Goal: Information Seeking & Learning: Learn about a topic

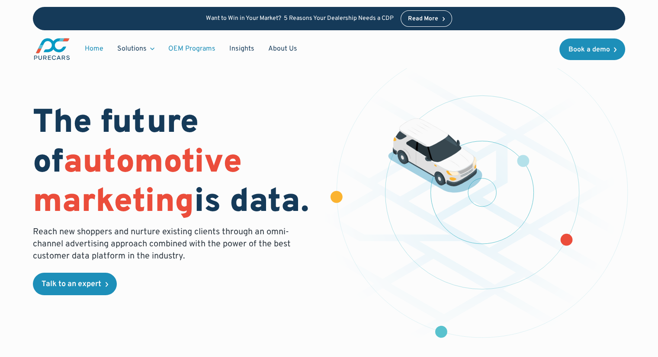
click at [177, 51] on link "OEM Programs" at bounding box center [191, 49] width 61 height 16
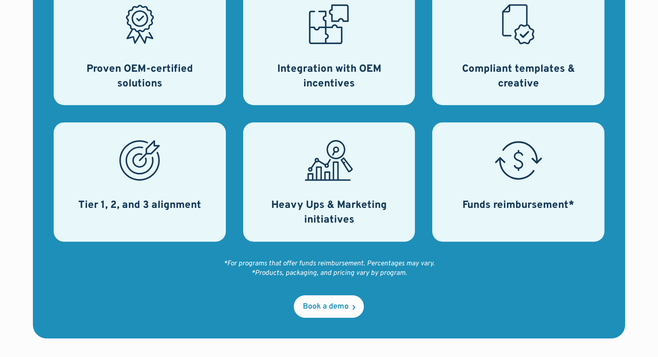
scroll to position [438, 0]
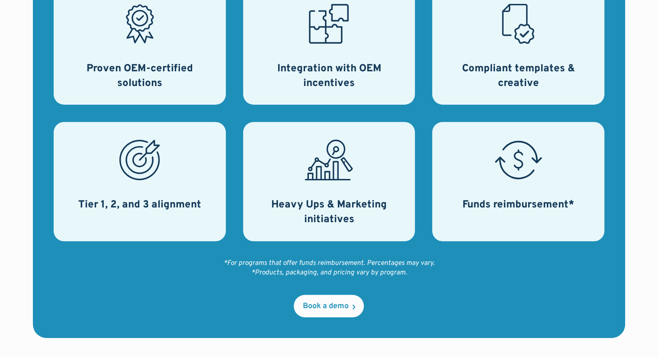
click at [193, 190] on div "Tier 1, 2, and 3 alignment" at bounding box center [140, 181] width 172 height 119
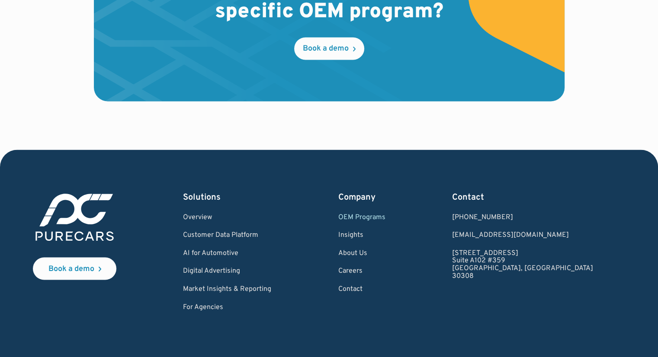
scroll to position [1458, 0]
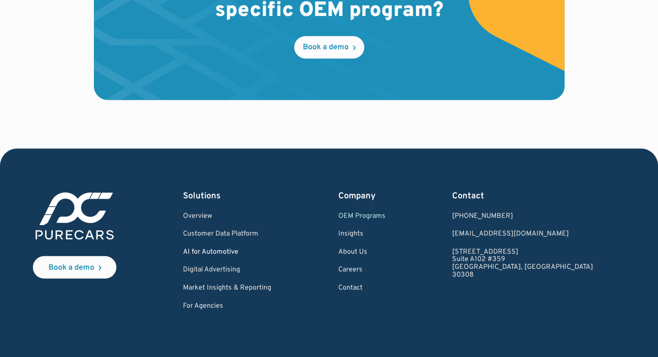
click at [247, 255] on link "AI for Automotive" at bounding box center [227, 252] width 88 height 8
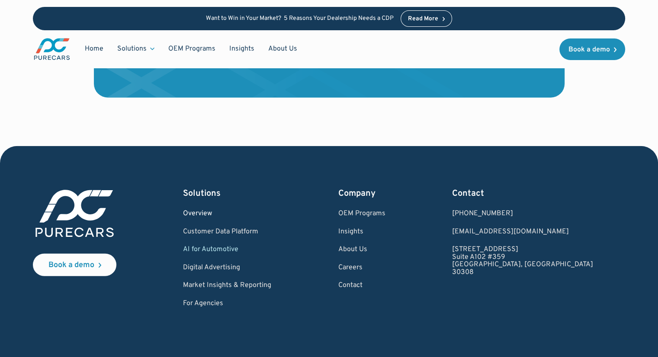
scroll to position [1989, 0]
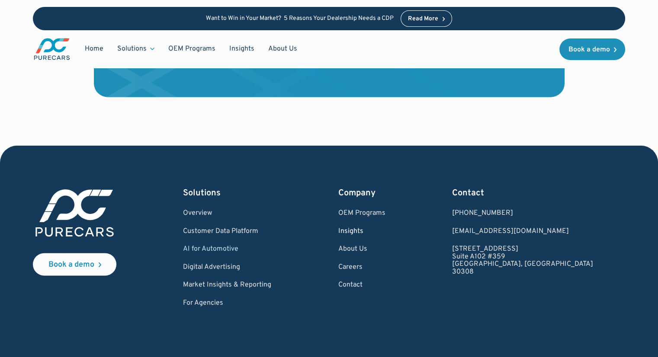
click at [385, 228] on link "Insights" at bounding box center [361, 232] width 47 height 8
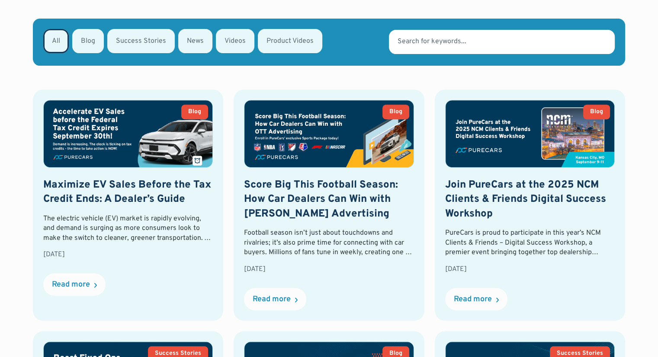
scroll to position [340, 0]
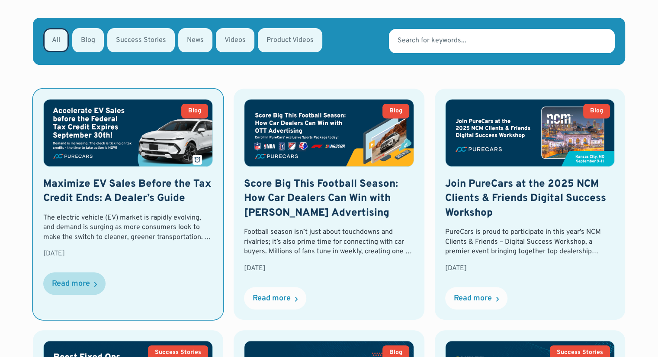
click at [80, 283] on div "Read more" at bounding box center [71, 284] width 38 height 8
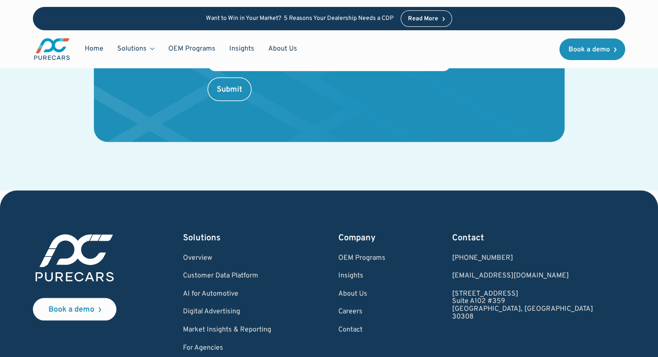
scroll to position [1705, 0]
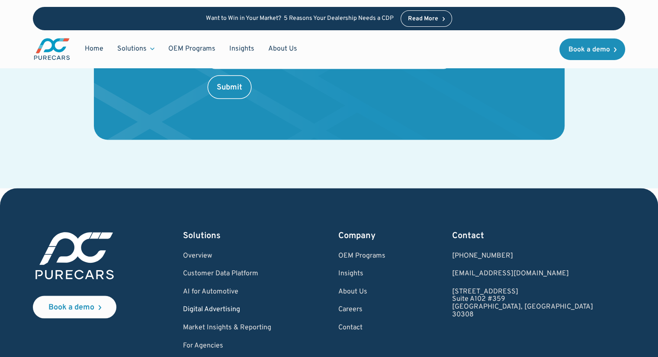
click at [229, 306] on link "Digital Advertising" at bounding box center [227, 310] width 88 height 8
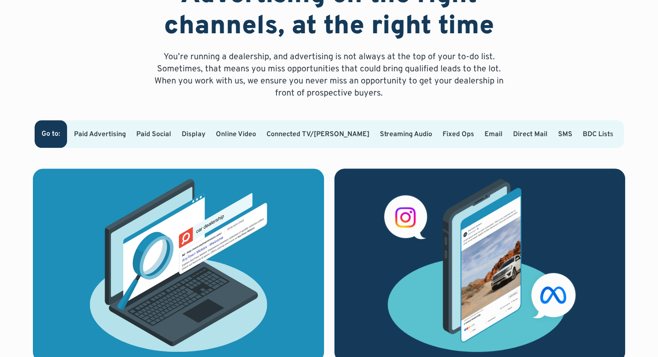
scroll to position [523, 0]
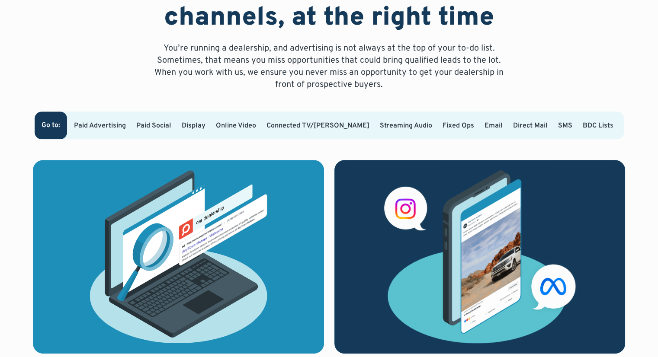
click at [157, 122] on link "Paid Social" at bounding box center [153, 126] width 35 height 9
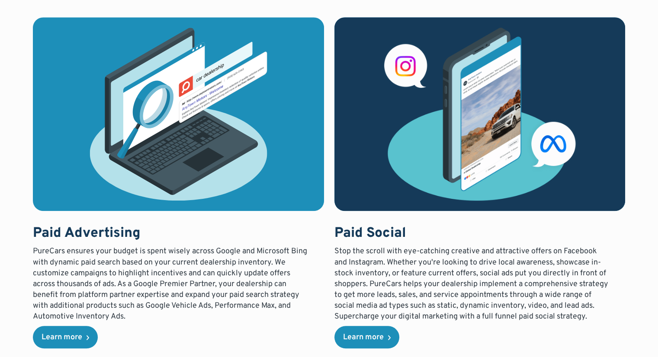
scroll to position [666, 0]
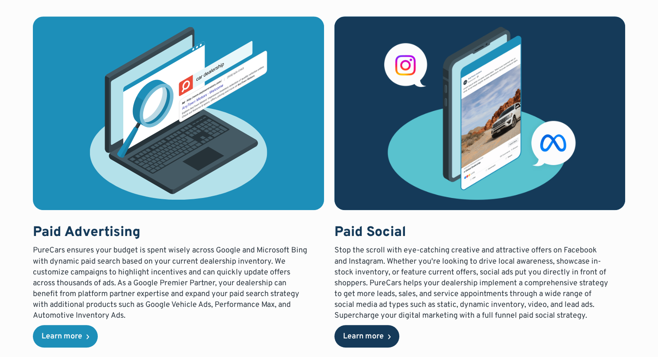
click at [353, 333] on div "Learn more" at bounding box center [363, 337] width 41 height 8
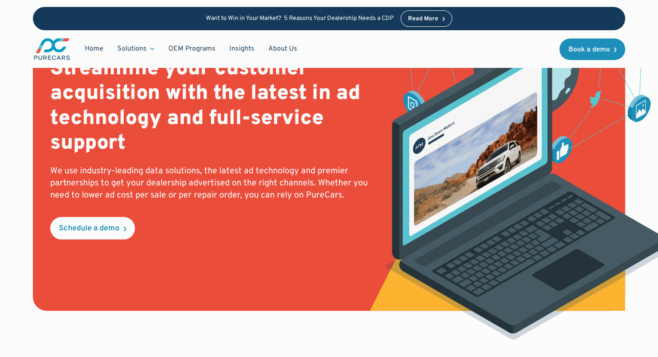
scroll to position [0, 0]
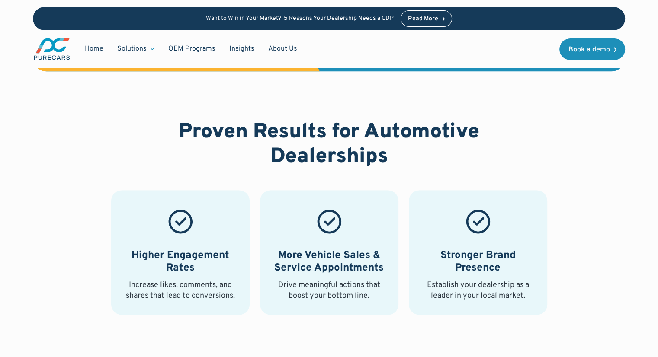
scroll to position [1693, 0]
